Goal: Obtain resource: Obtain resource

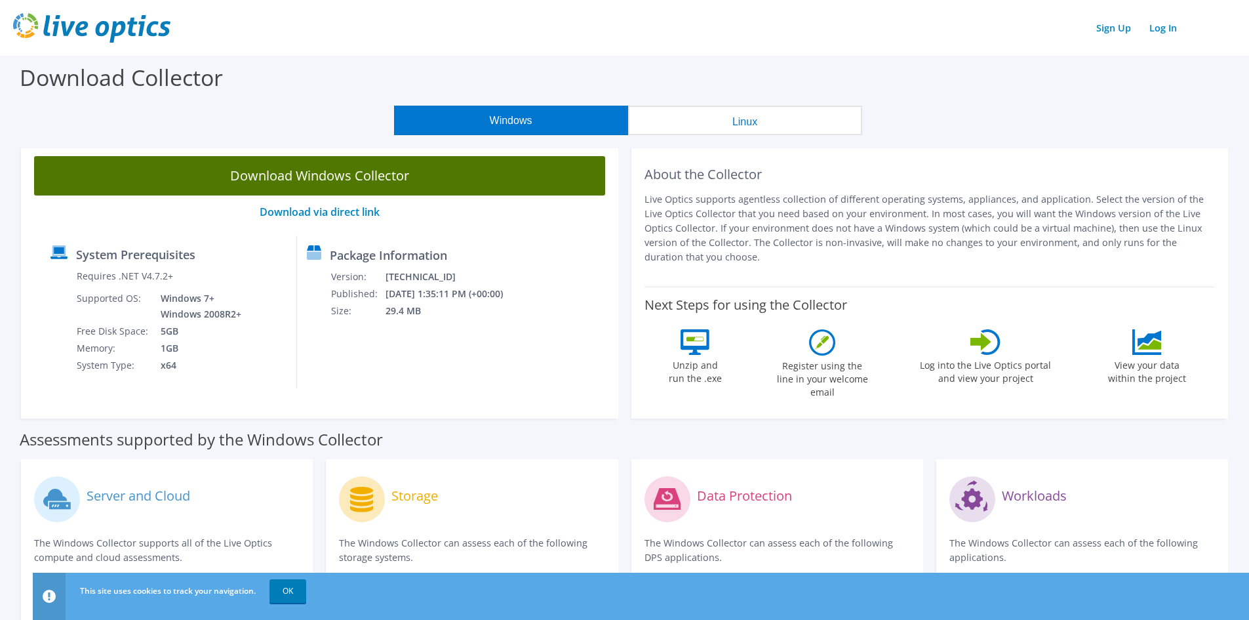
click at [346, 171] on link "Download Windows Collector" at bounding box center [319, 175] width 571 height 39
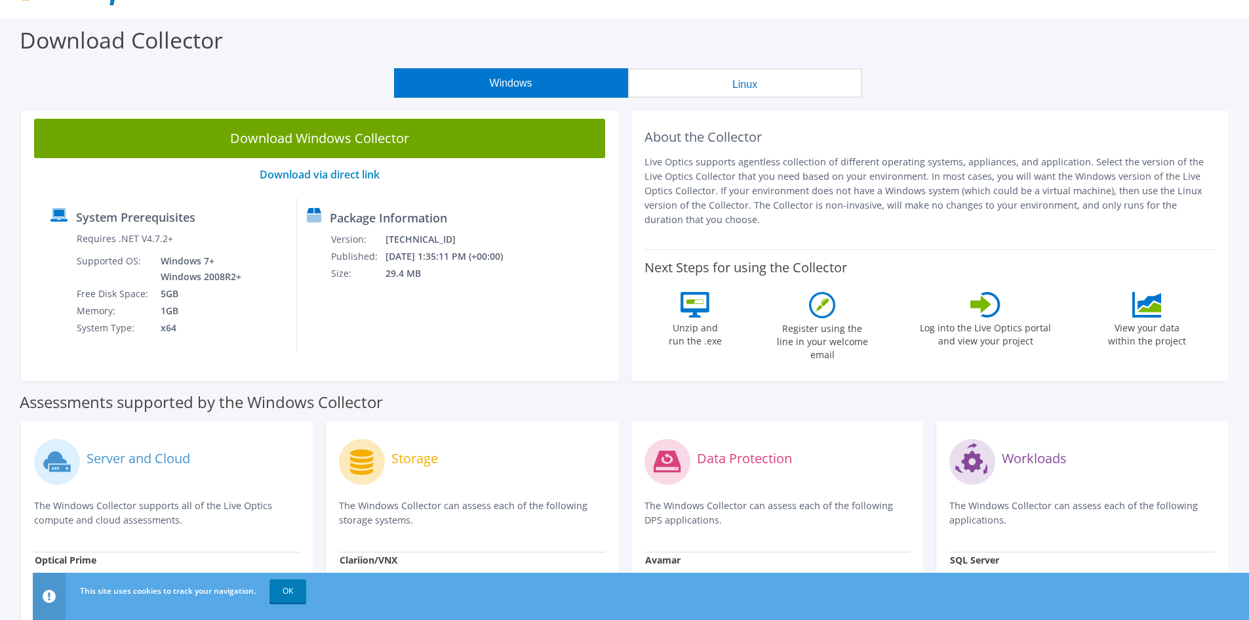
scroll to position [27, 0]
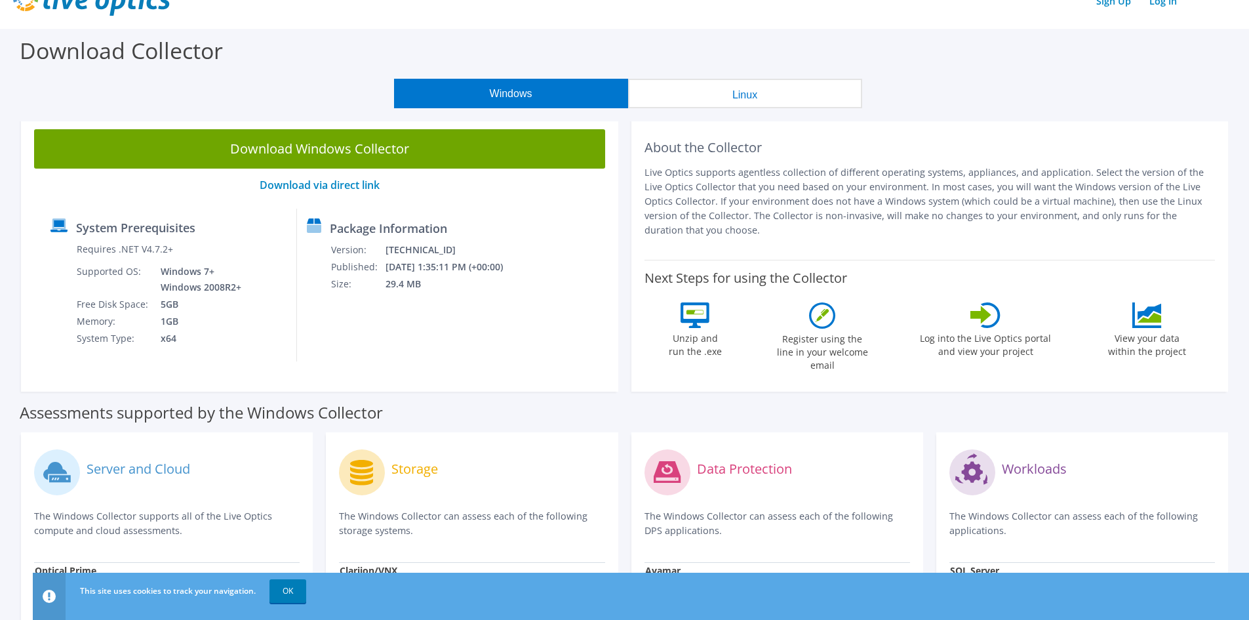
click at [733, 97] on button "Linux" at bounding box center [745, 94] width 234 height 30
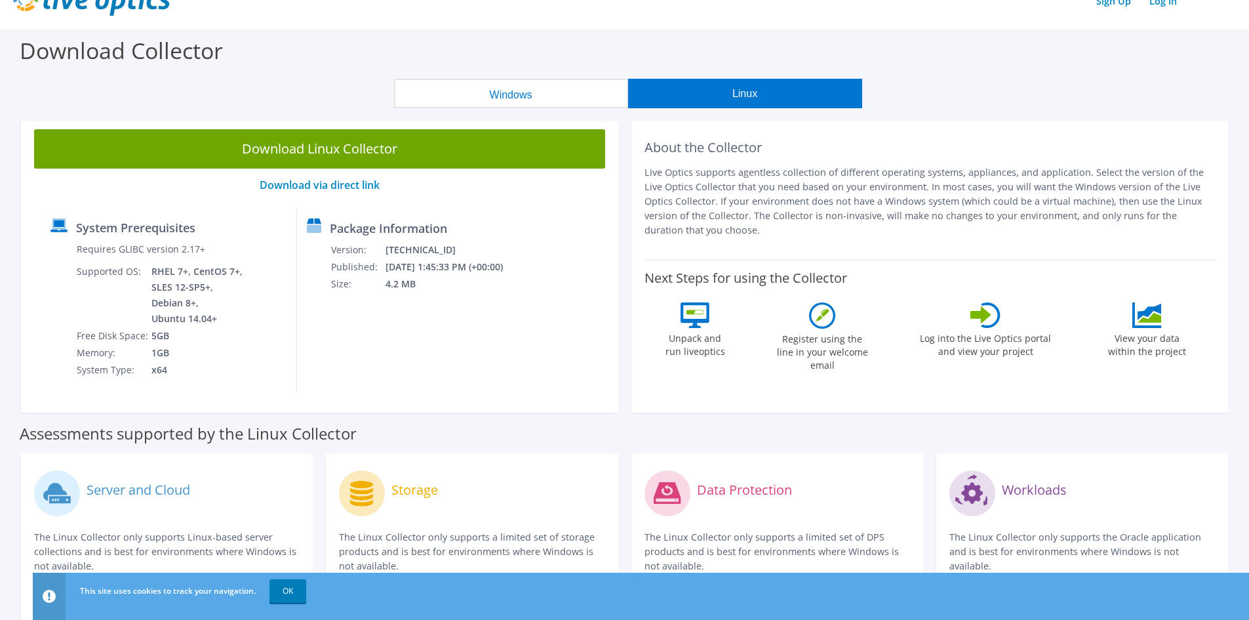
click at [557, 99] on button "Windows" at bounding box center [511, 94] width 234 height 30
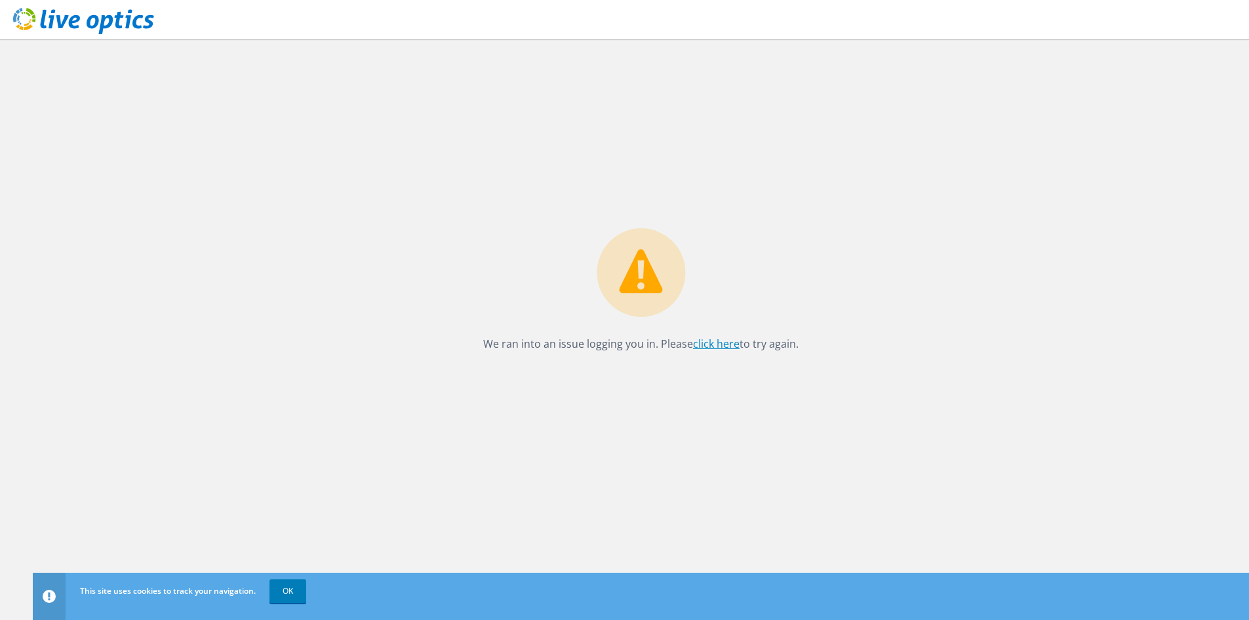
click at [708, 346] on link "click here" at bounding box center [716, 343] width 47 height 14
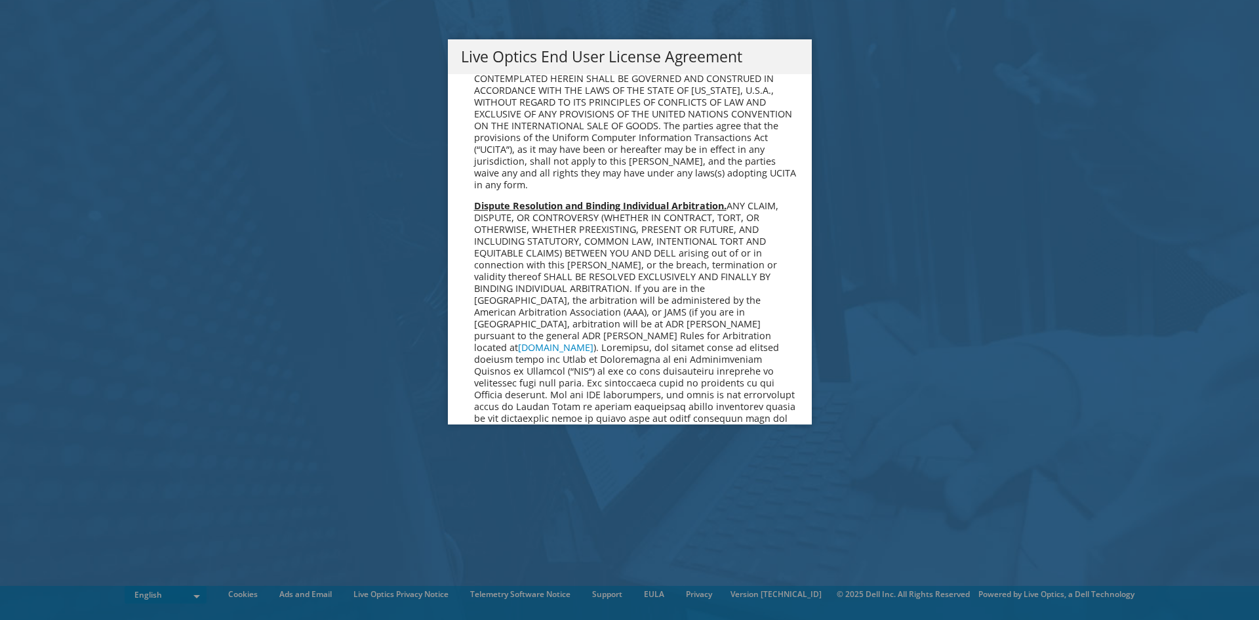
scroll to position [4959, 0]
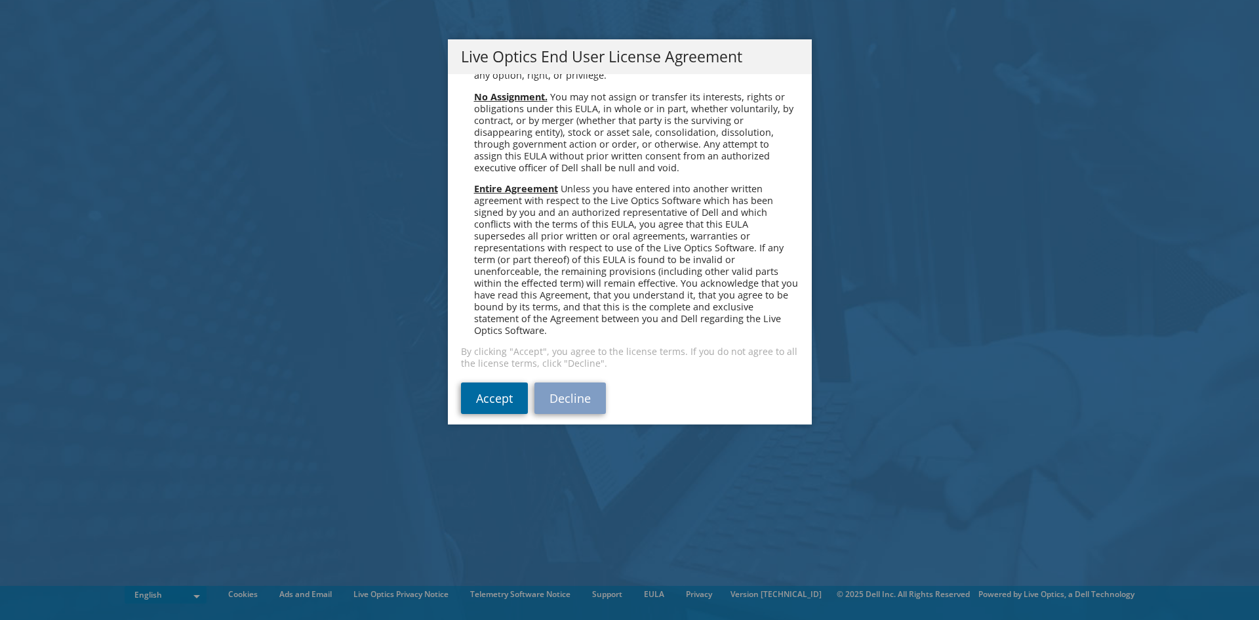
click at [484, 397] on link "Accept" at bounding box center [494, 397] width 67 height 31
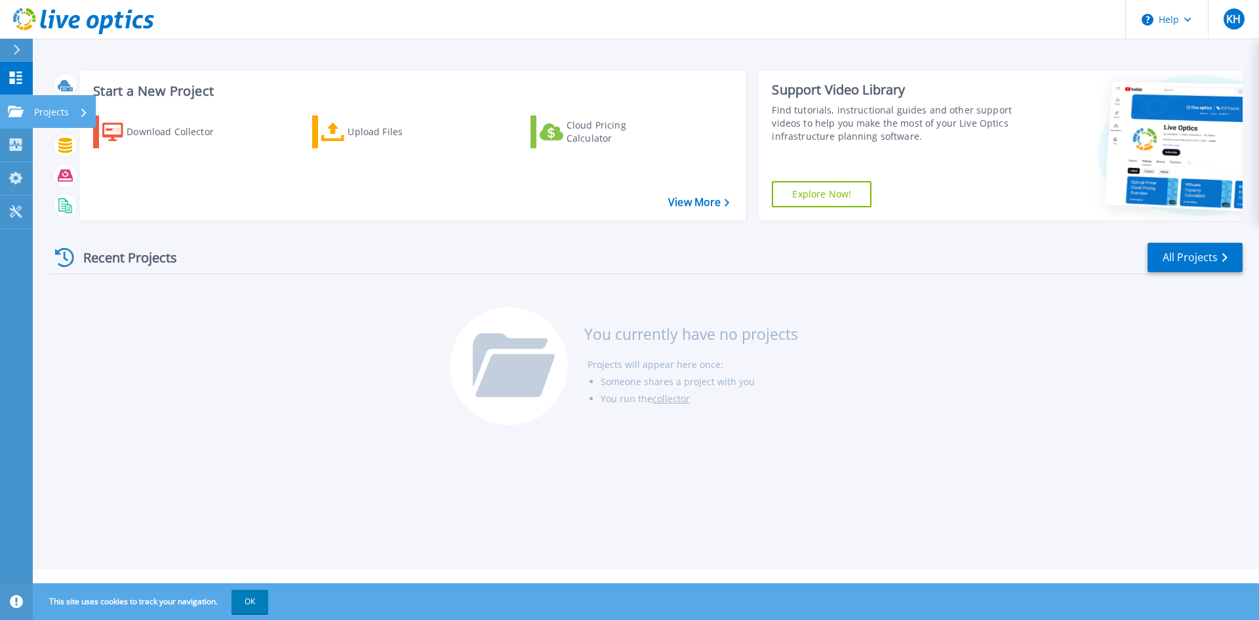
click at [12, 115] on icon at bounding box center [16, 111] width 16 height 11
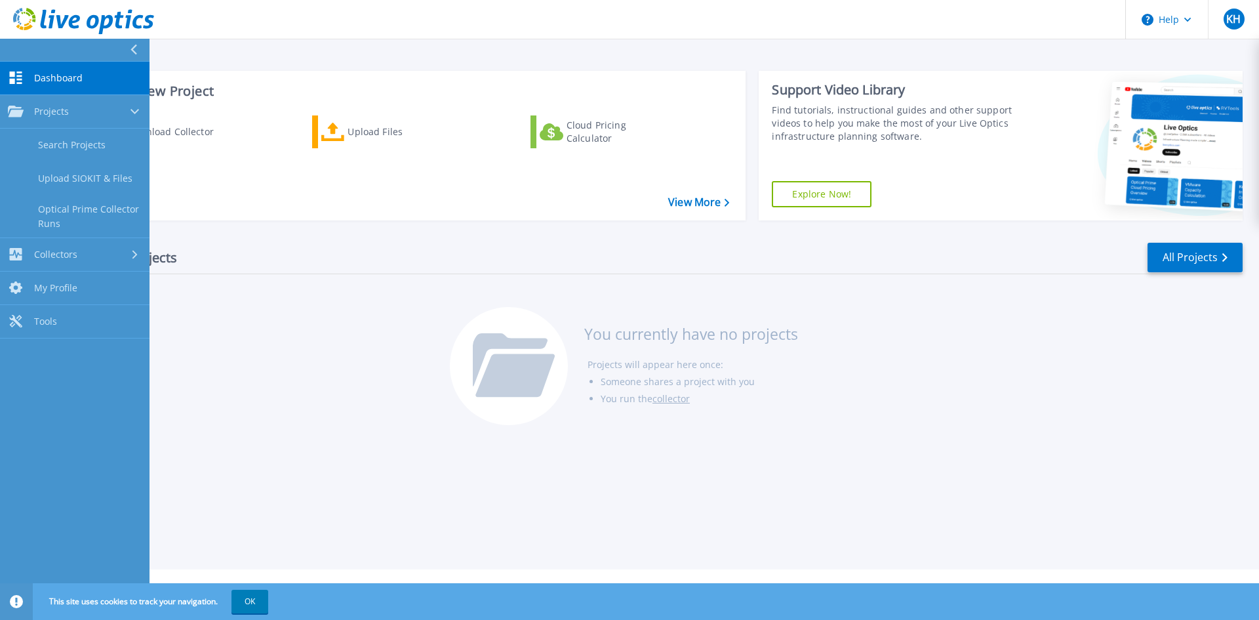
click at [282, 353] on div "Recent Projects All Projects You currently have no projects Projects will appea…" at bounding box center [646, 334] width 1192 height 207
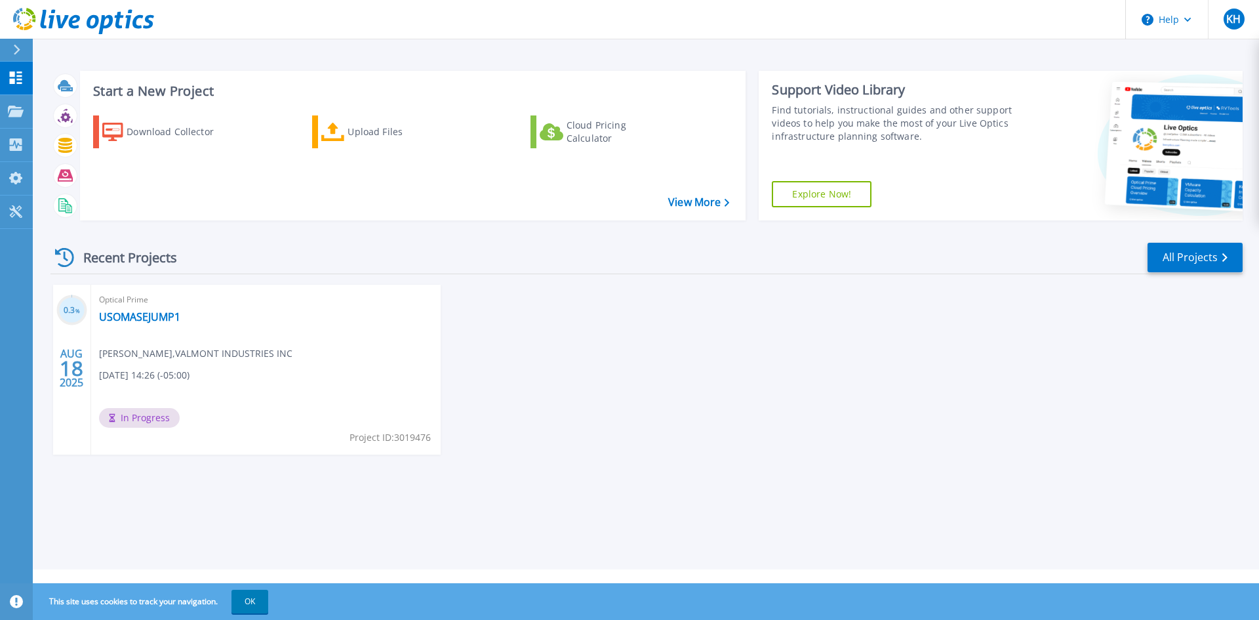
click at [257, 323] on div "Optical Prime USOMASEJUMP1 Kalvin Hurlbert , VALMONT INDUSTRIES INC 08/18/2025,…" at bounding box center [266, 370] width 350 height 170
click at [170, 317] on link "USOMASEJUMP1" at bounding box center [139, 316] width 81 height 13
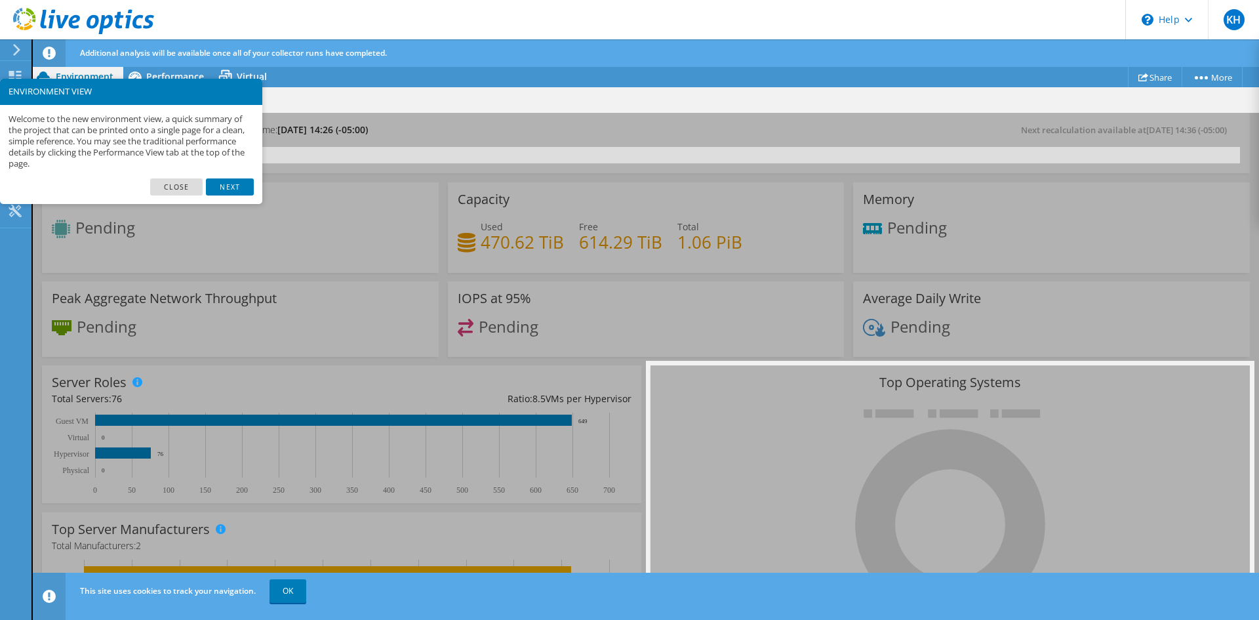
click at [171, 187] on link "Close" at bounding box center [176, 186] width 53 height 17
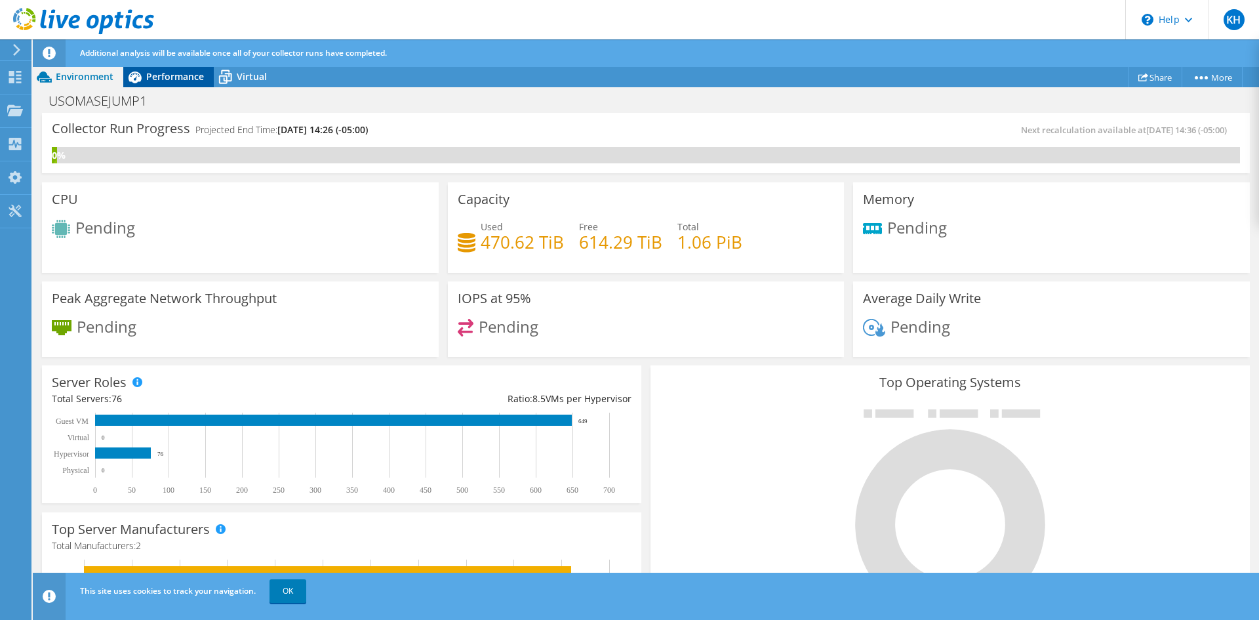
click at [192, 80] on span "Performance" at bounding box center [175, 76] width 58 height 12
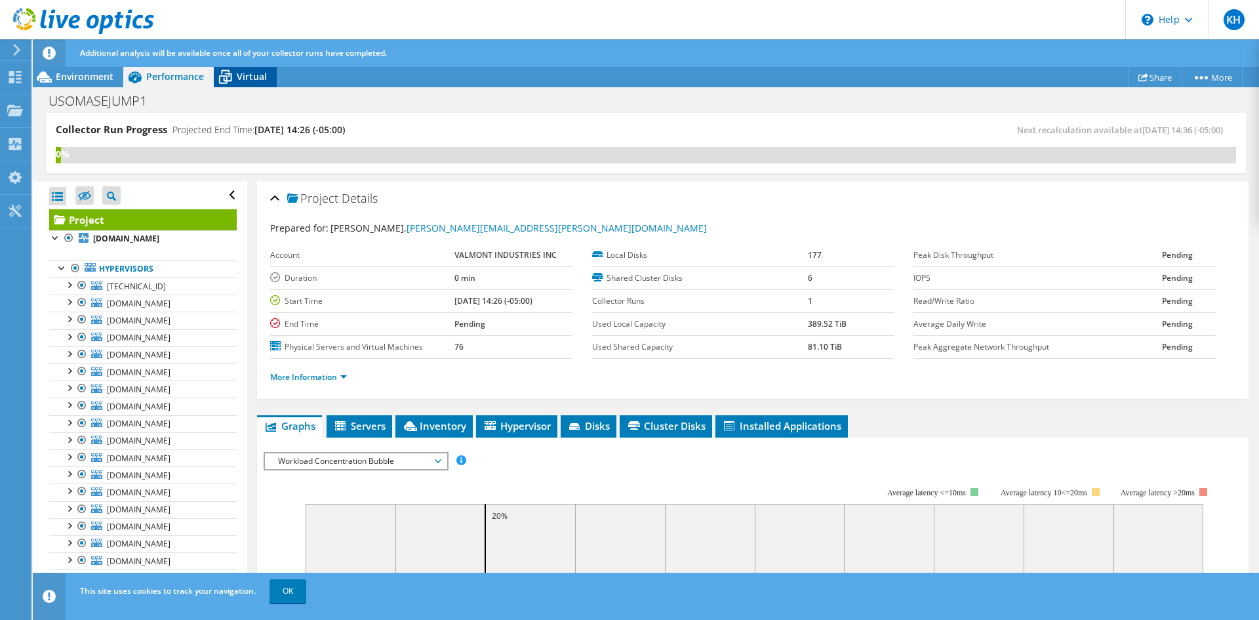
click at [240, 75] on span "Virtual" at bounding box center [252, 76] width 30 height 12
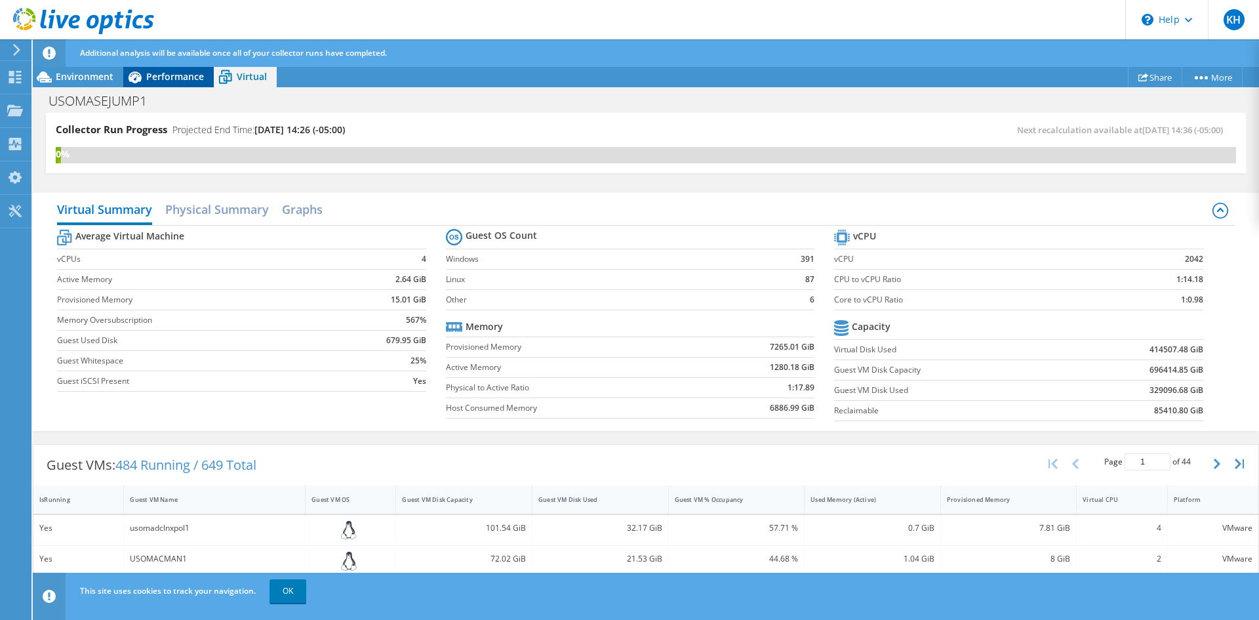
click at [184, 80] on span "Performance" at bounding box center [175, 76] width 58 height 12
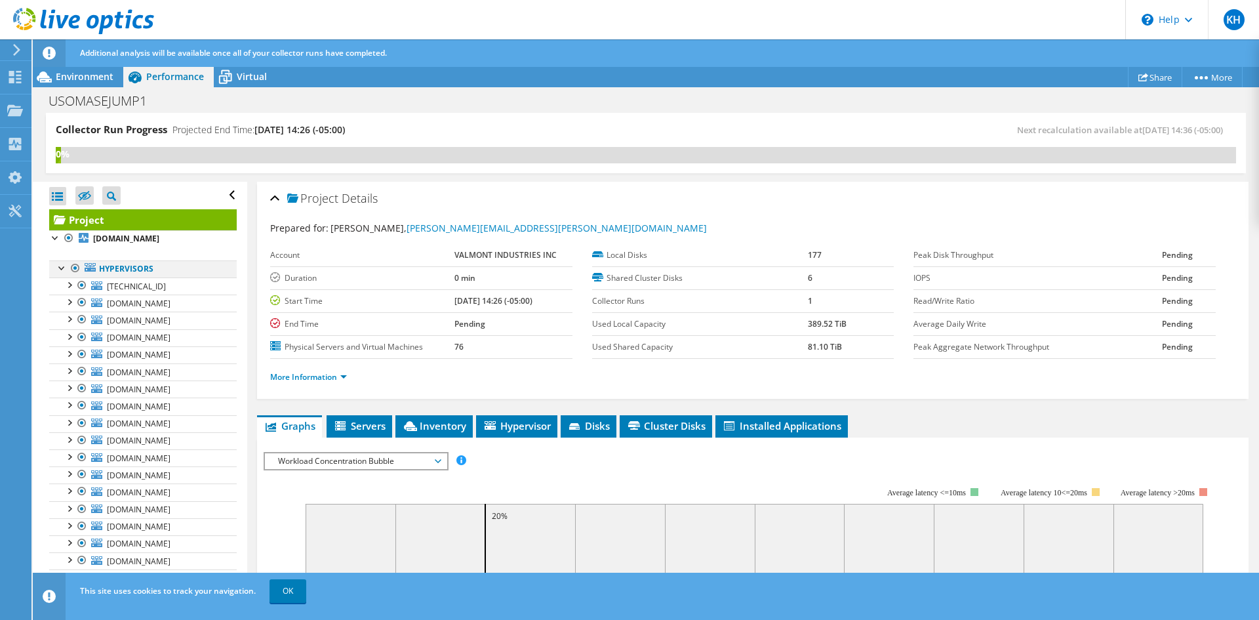
click at [65, 270] on div at bounding box center [62, 266] width 13 height 13
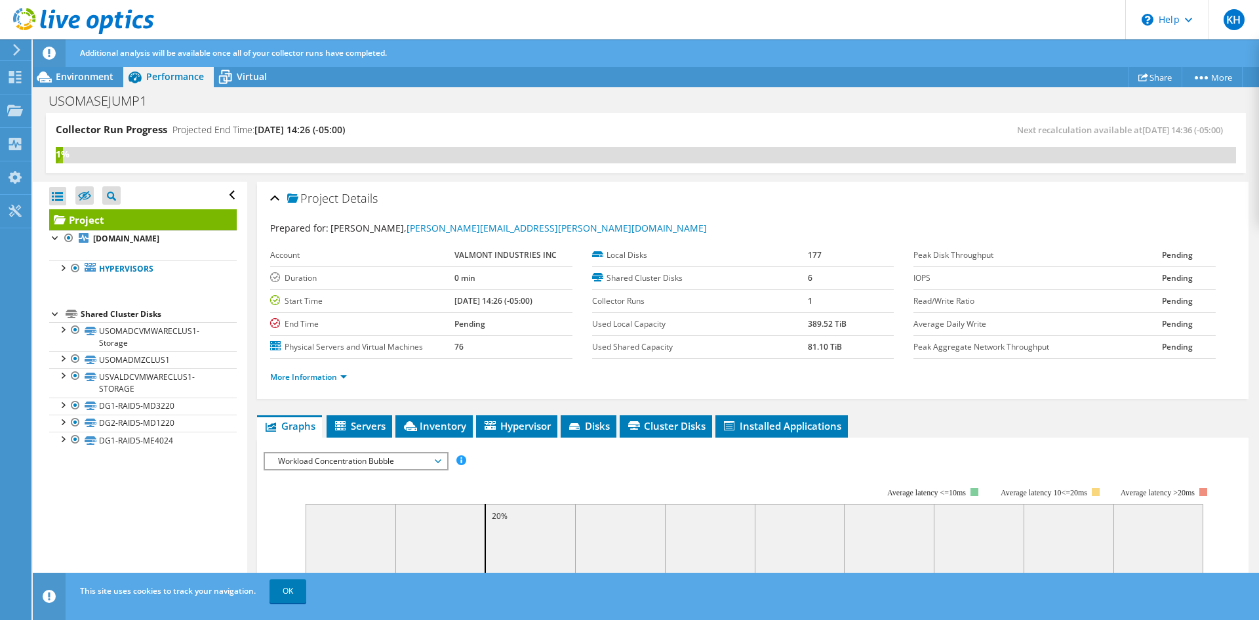
click at [943, 200] on div "Project Details" at bounding box center [752, 199] width 965 height 28
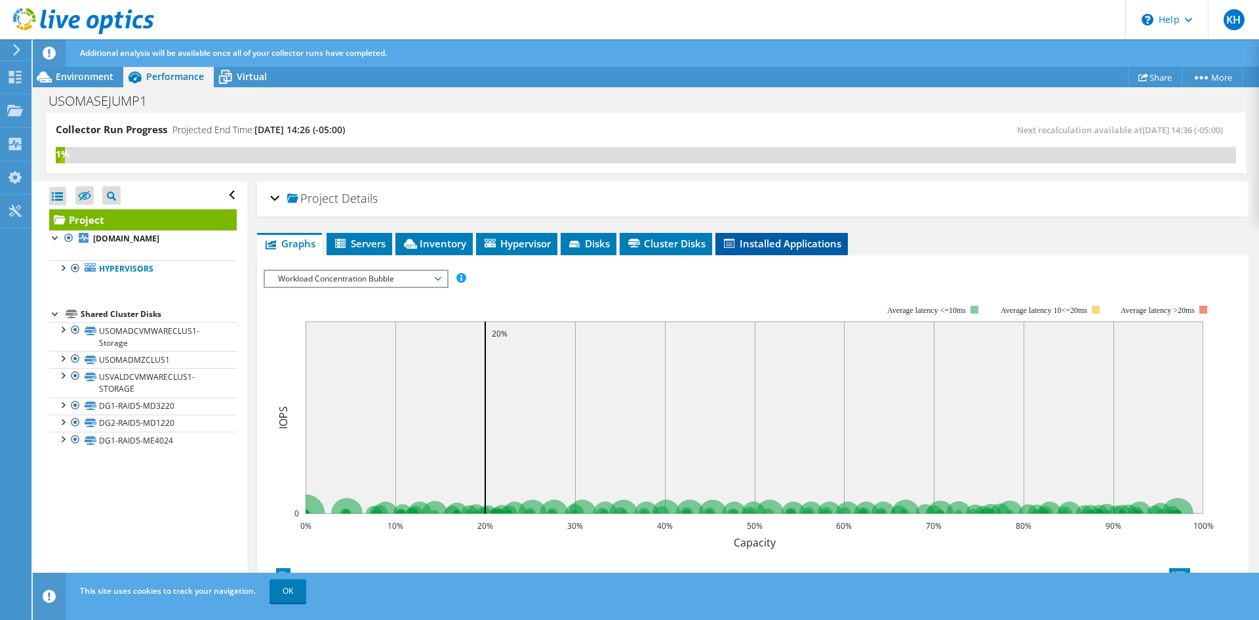
click at [816, 245] on span "Installed Applications" at bounding box center [781, 243] width 119 height 13
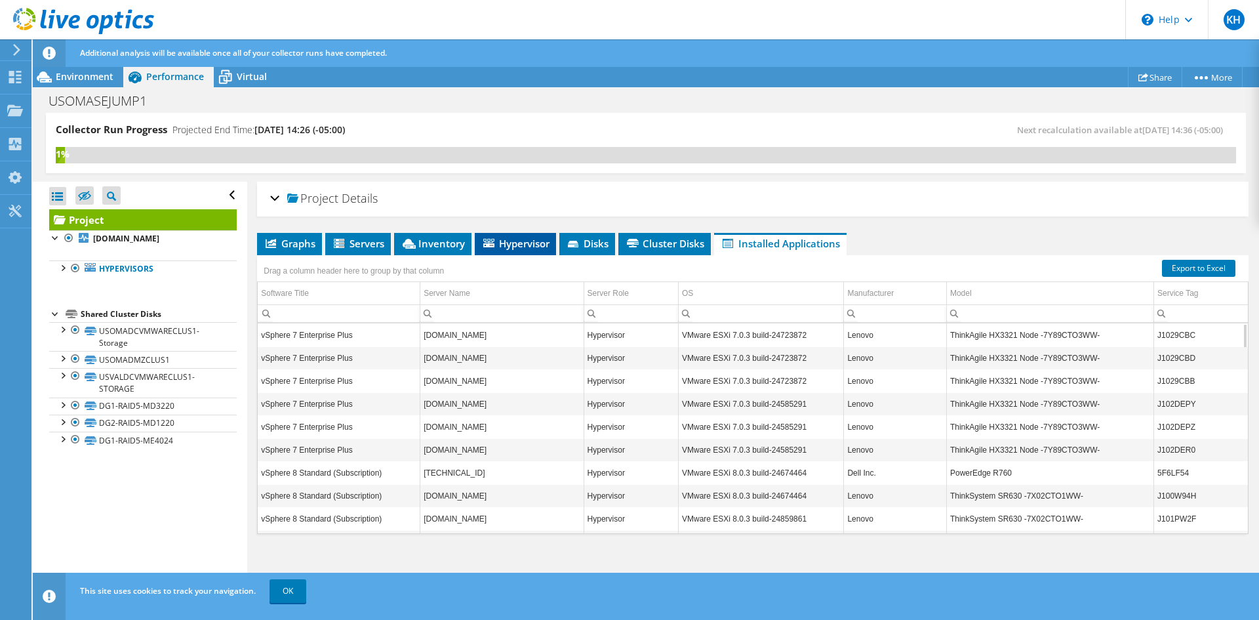
click at [523, 246] on span "Hypervisor" at bounding box center [515, 243] width 68 height 13
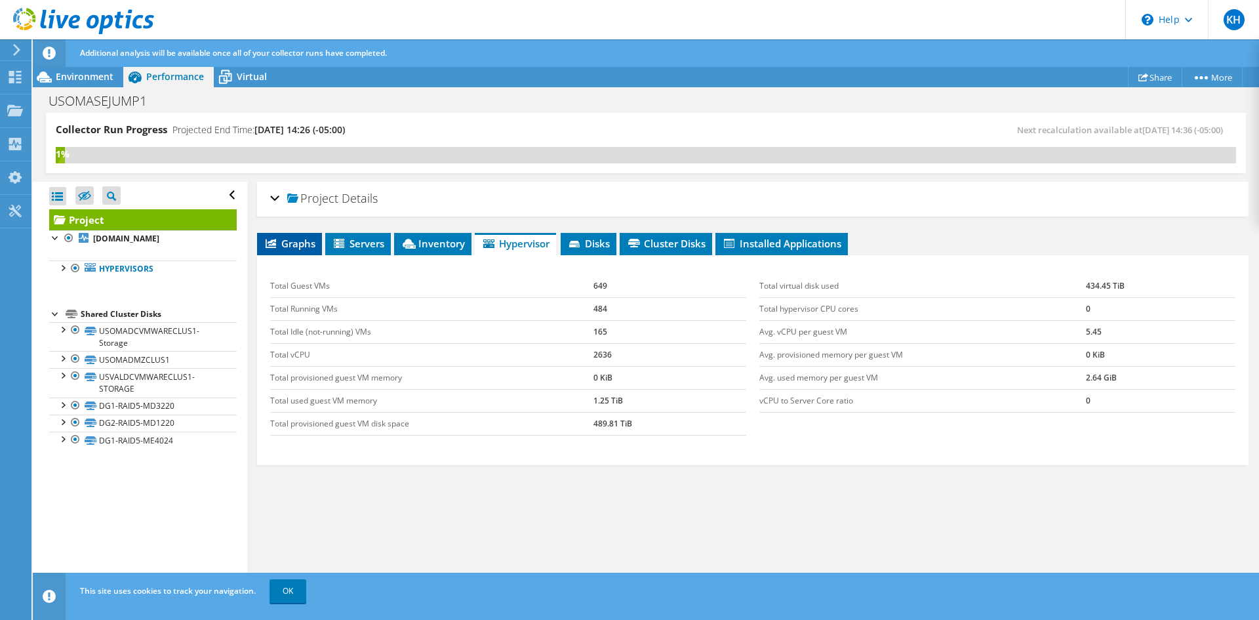
click at [289, 245] on span "Graphs" at bounding box center [290, 243] width 52 height 13
